Goal: Task Accomplishment & Management: Use online tool/utility

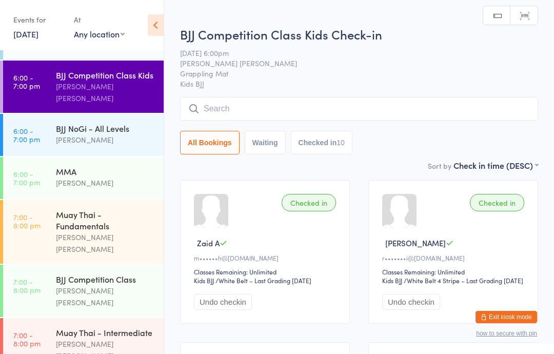
scroll to position [276, 0]
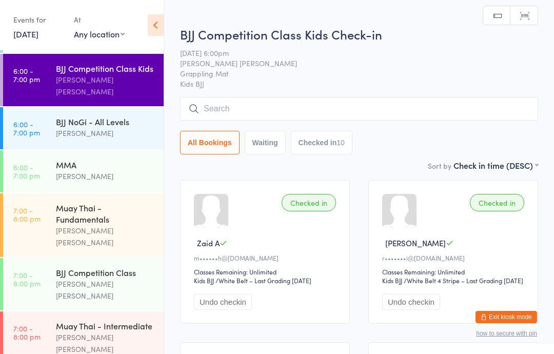
click at [74, 278] on div "[PERSON_NAME] [PERSON_NAME]" at bounding box center [105, 290] width 99 height 24
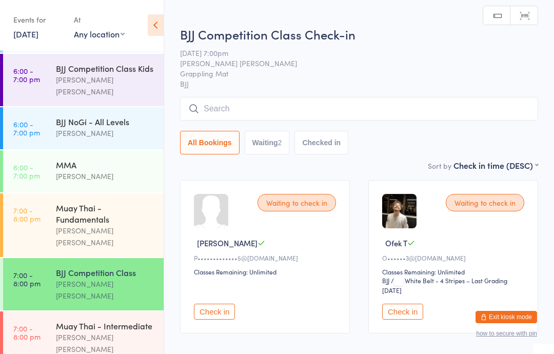
click at [347, 101] on input "search" at bounding box center [359, 109] width 358 height 24
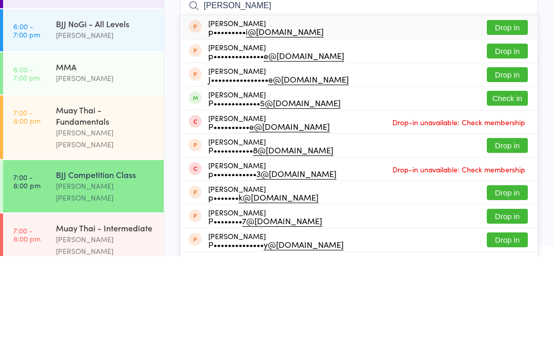
type input "[PERSON_NAME]"
click at [512, 189] on button "Check in" at bounding box center [507, 196] width 41 height 15
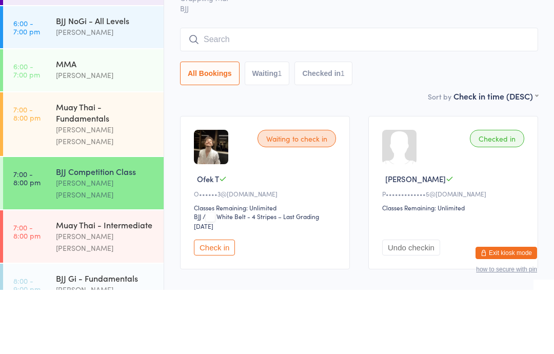
scroll to position [312, 0]
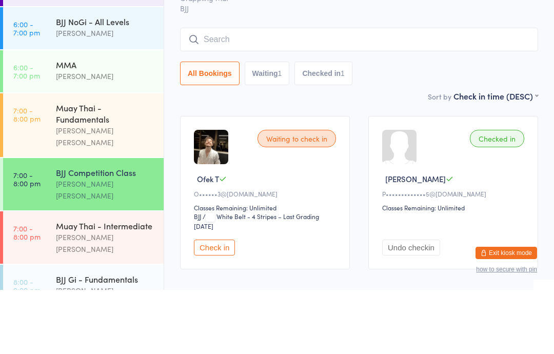
click at [102, 166] on div "Muay Thai - Fundamentals" at bounding box center [105, 177] width 99 height 23
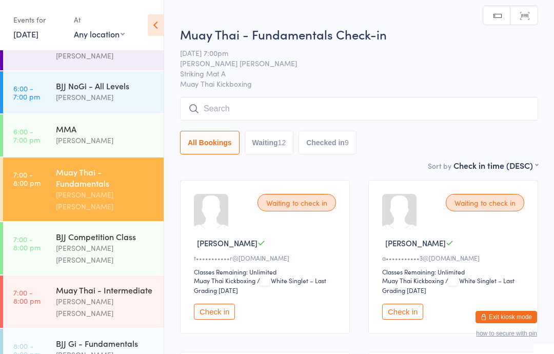
click at [319, 101] on input "search" at bounding box center [359, 109] width 358 height 24
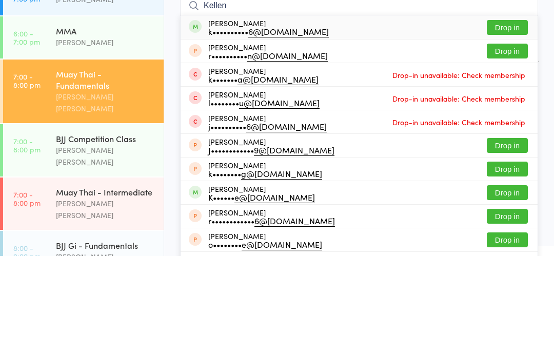
type input "Kellen"
click at [507, 118] on button "Drop in" at bounding box center [507, 125] width 41 height 15
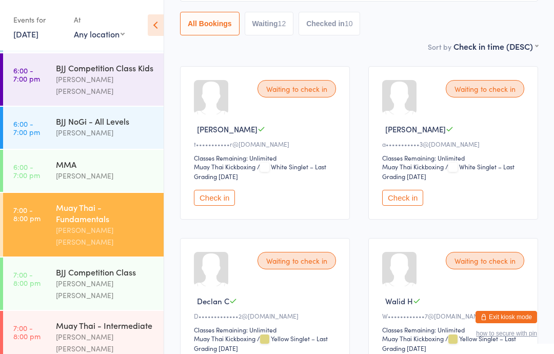
scroll to position [271, 0]
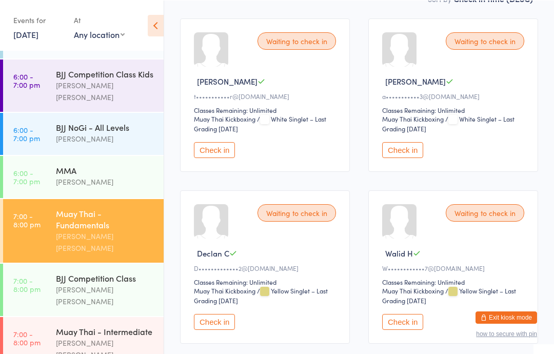
click at [216, 324] on button "Check in" at bounding box center [214, 322] width 41 height 16
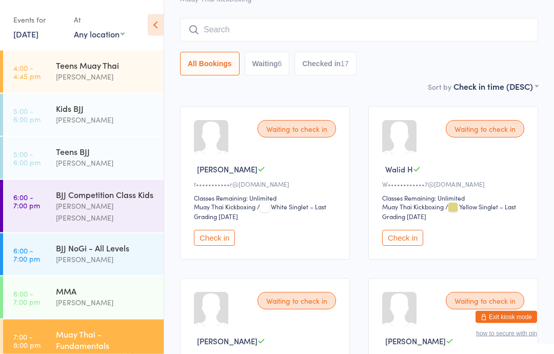
scroll to position [0, 0]
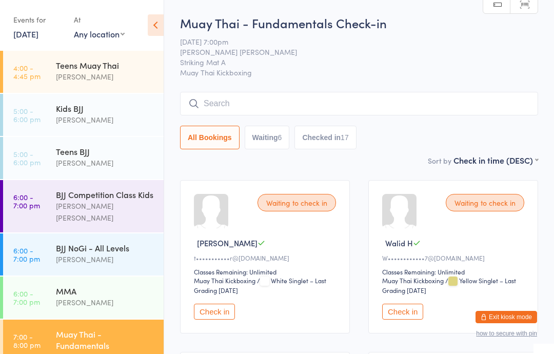
click at [229, 105] on input "search" at bounding box center [359, 104] width 358 height 24
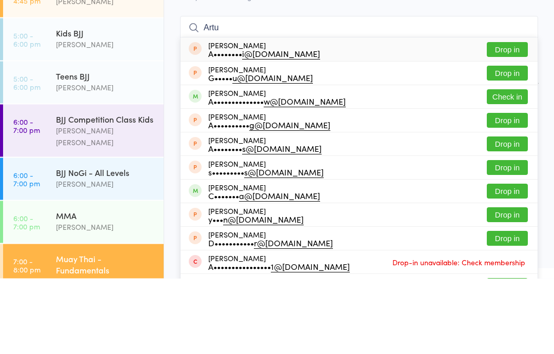
type input "Artu"
click at [500, 165] on button "Check in" at bounding box center [507, 172] width 41 height 15
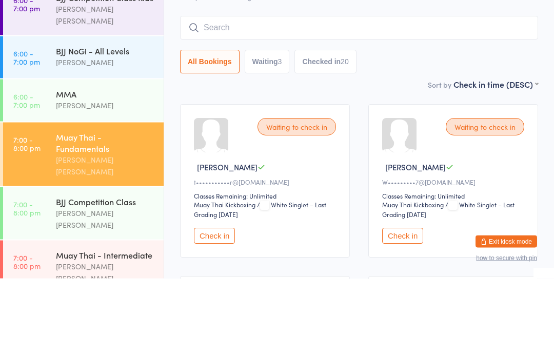
scroll to position [271, 0]
